Goal: Find specific page/section: Find specific page/section

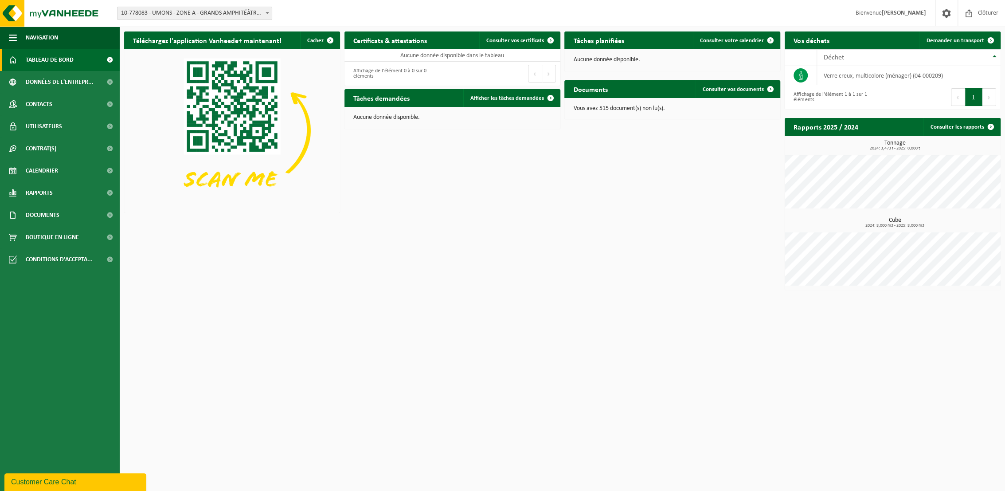
click at [181, 14] on span "10-778083 - UMONS - ZONE A - GRANDS AMPHITÉÂTRES - [GEOGRAPHIC_DATA]" at bounding box center [194, 13] width 154 height 12
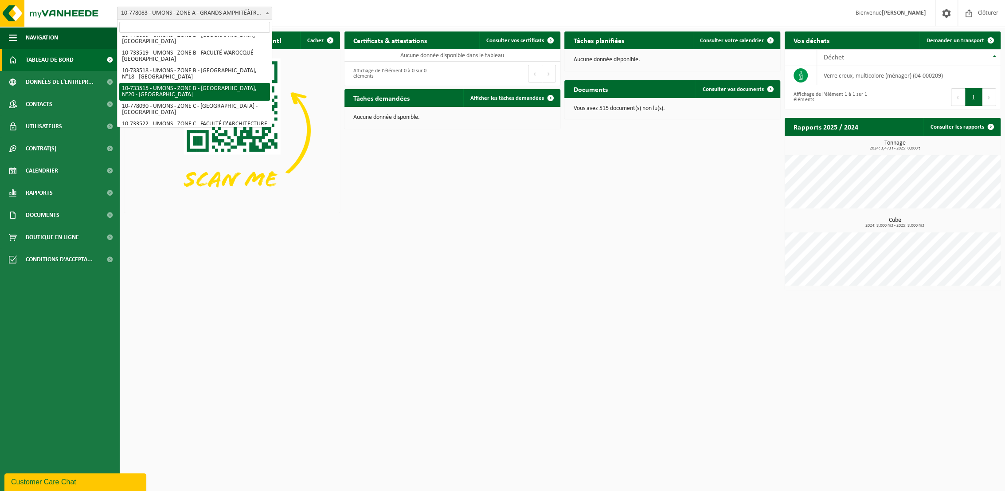
scroll to position [327, 0]
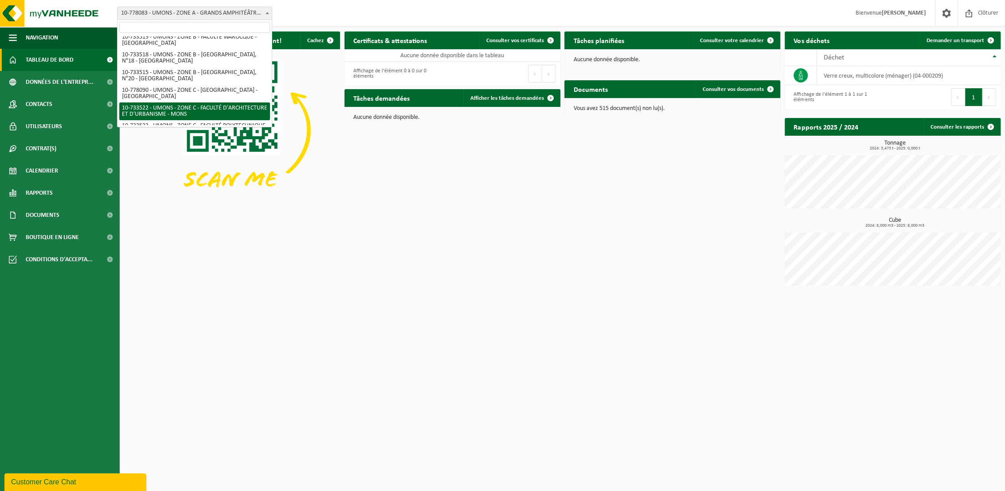
select select "25368"
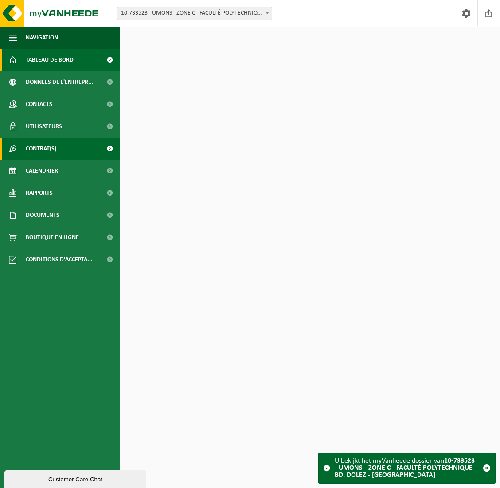
click at [54, 150] on span "Contrat(s)" at bounding box center [41, 148] width 31 height 22
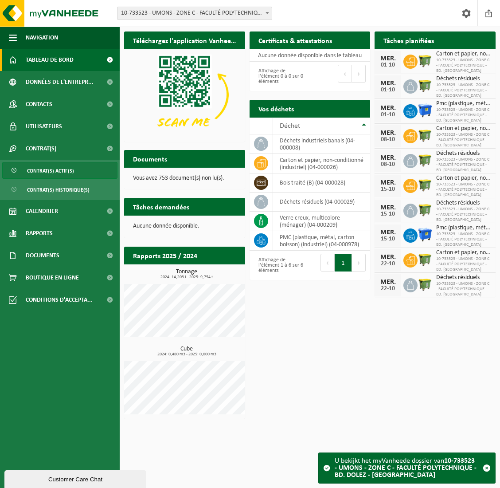
click at [60, 175] on span "Contrat(s) actif(s)" at bounding box center [50, 170] width 47 height 17
